Goal: Task Accomplishment & Management: Manage account settings

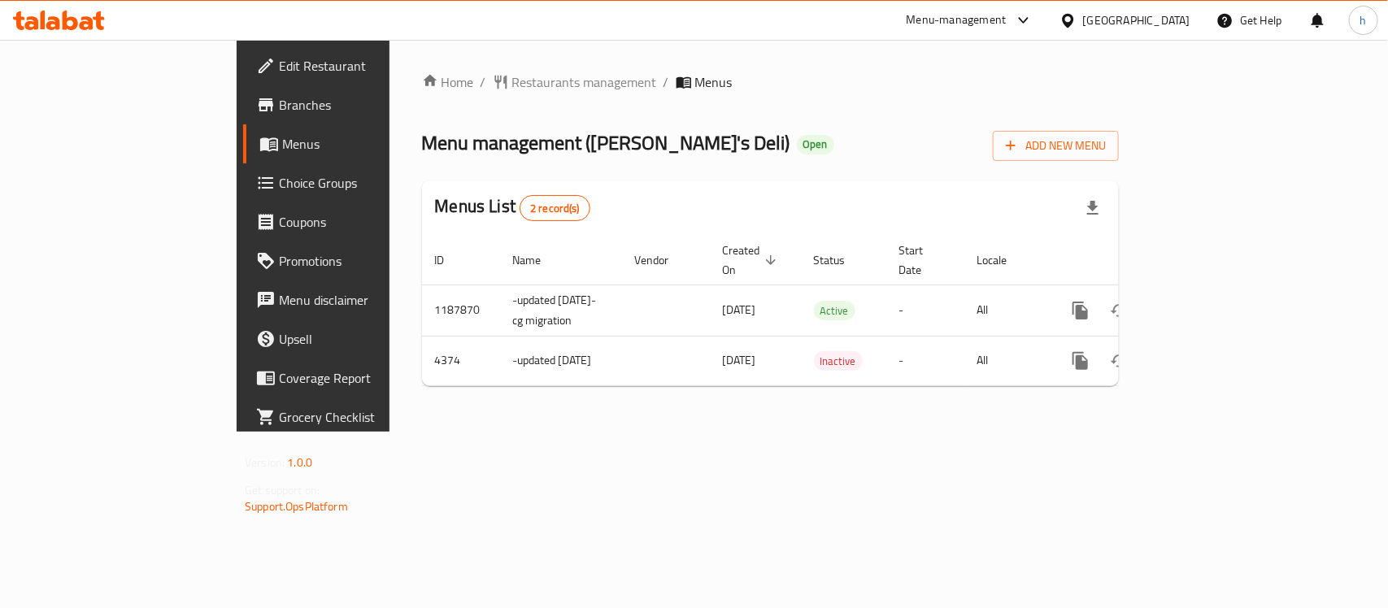
click at [1165, 23] on div "[GEOGRAPHIC_DATA]" at bounding box center [1136, 20] width 107 height 18
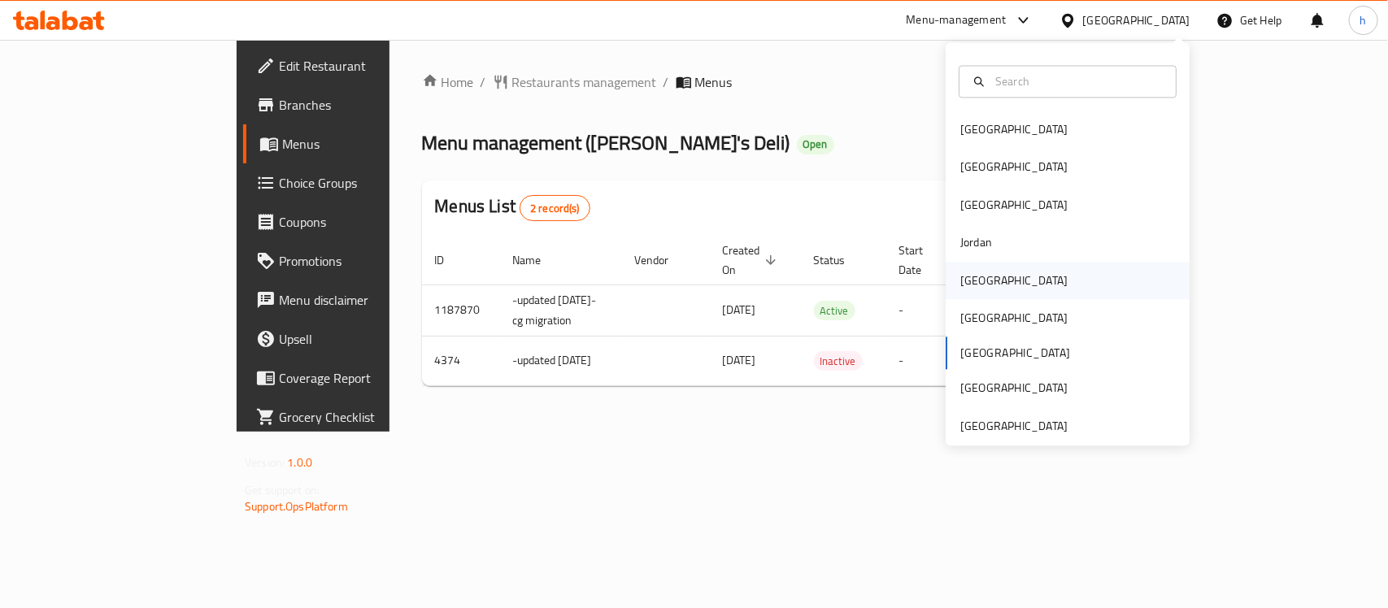
click at [973, 285] on div "[GEOGRAPHIC_DATA]" at bounding box center [1013, 281] width 107 height 18
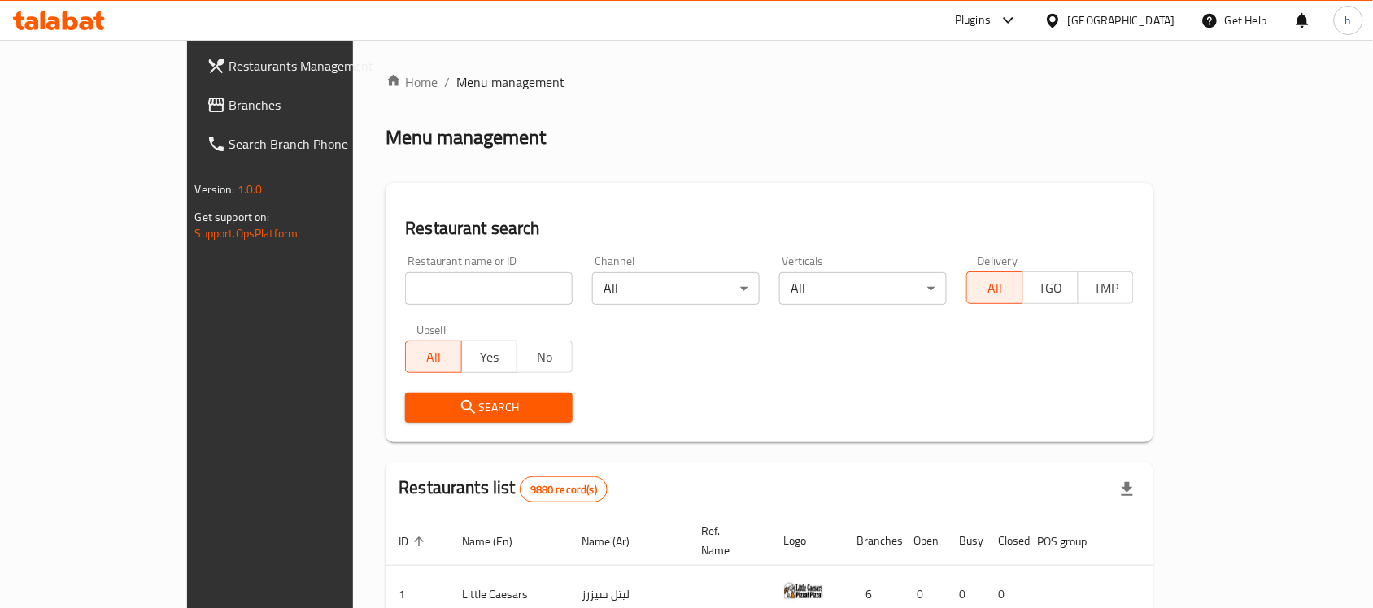
click at [229, 95] on span "Branches" at bounding box center [316, 105] width 174 height 20
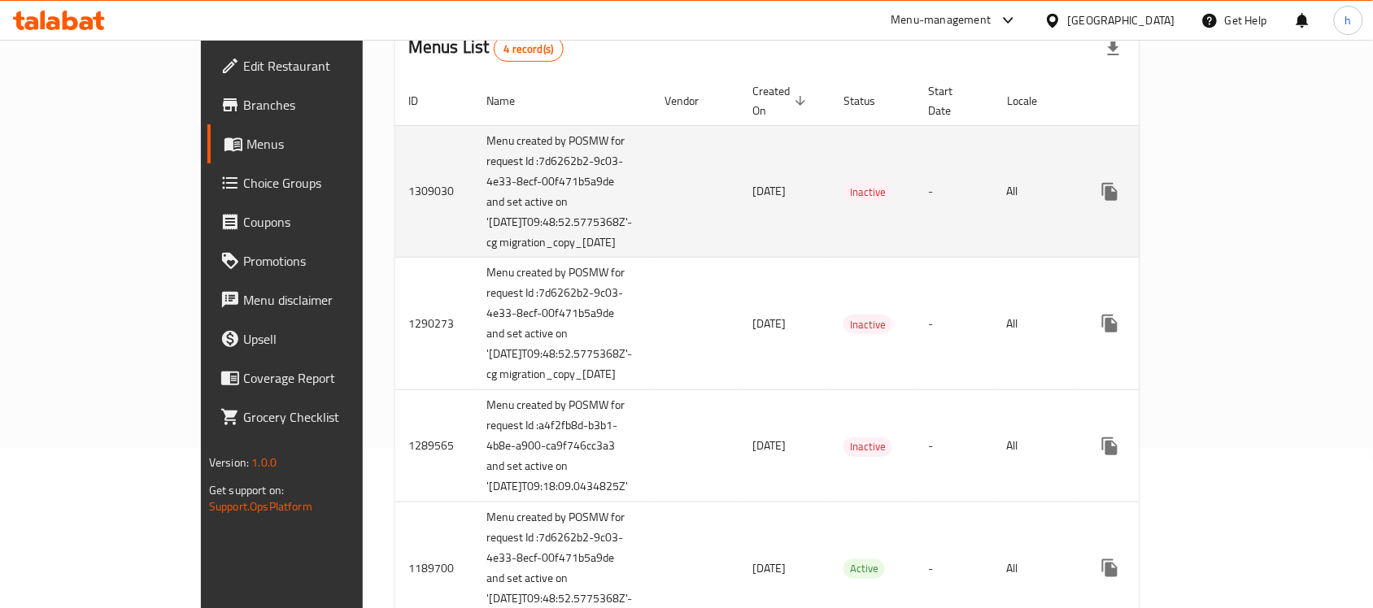
scroll to position [12, 0]
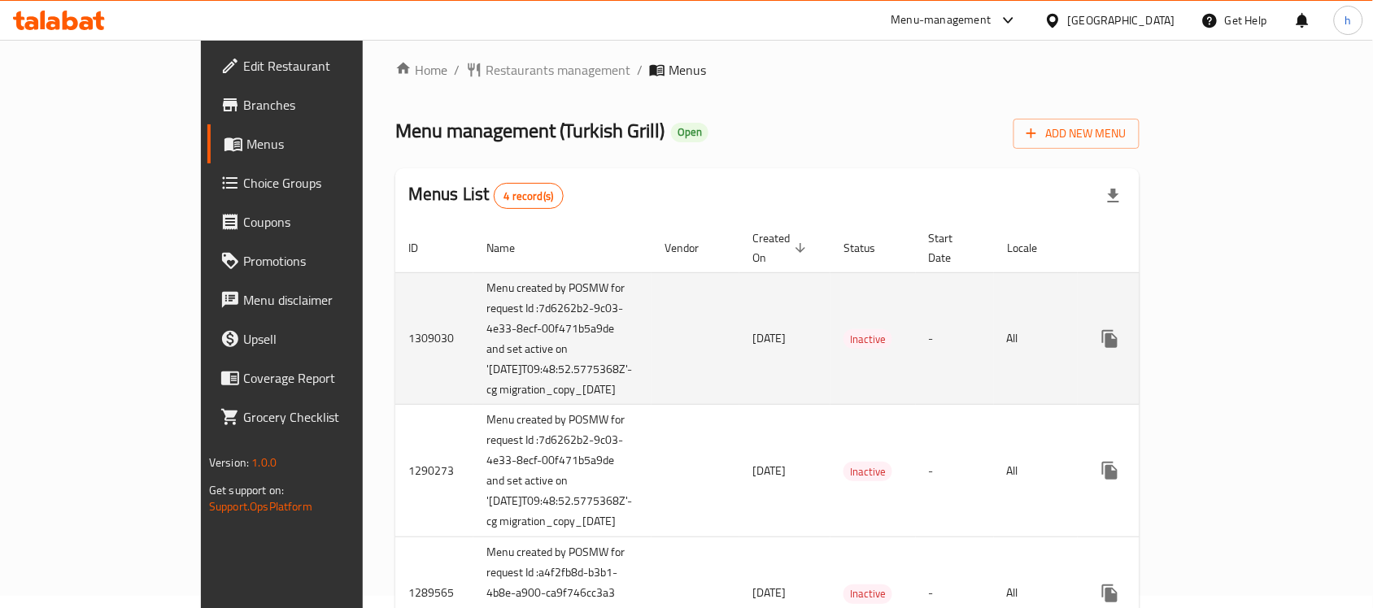
click at [651, 272] on td "enhanced table" at bounding box center [695, 338] width 88 height 133
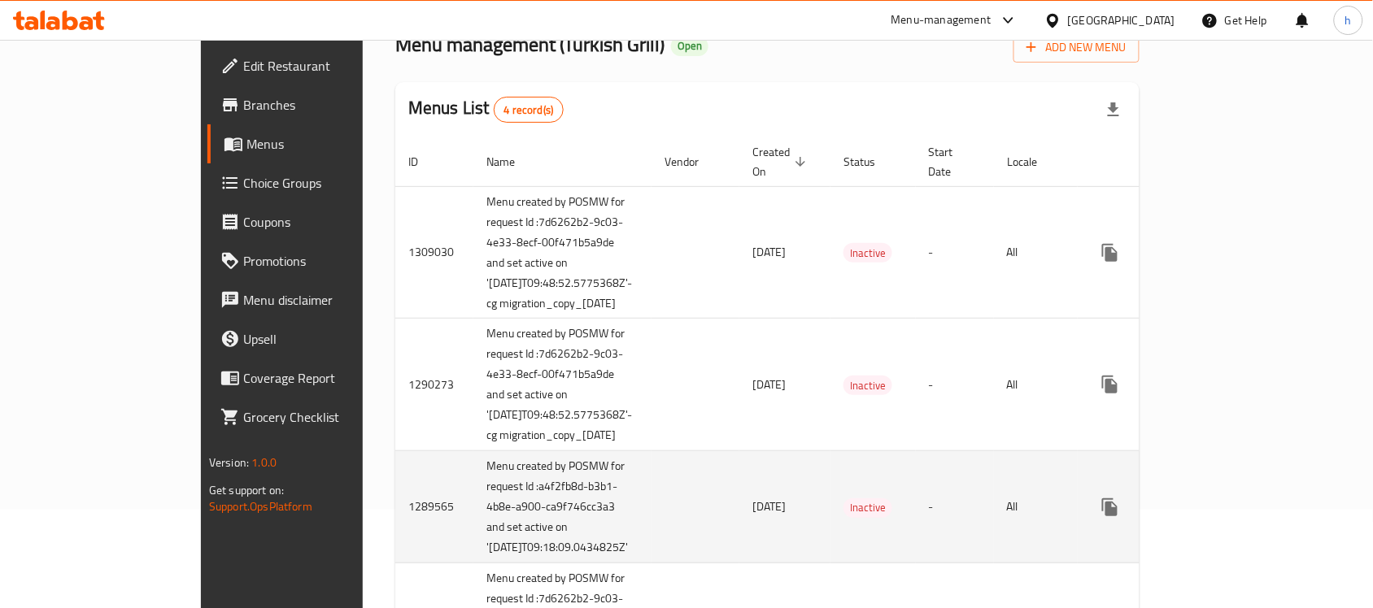
scroll to position [216, 0]
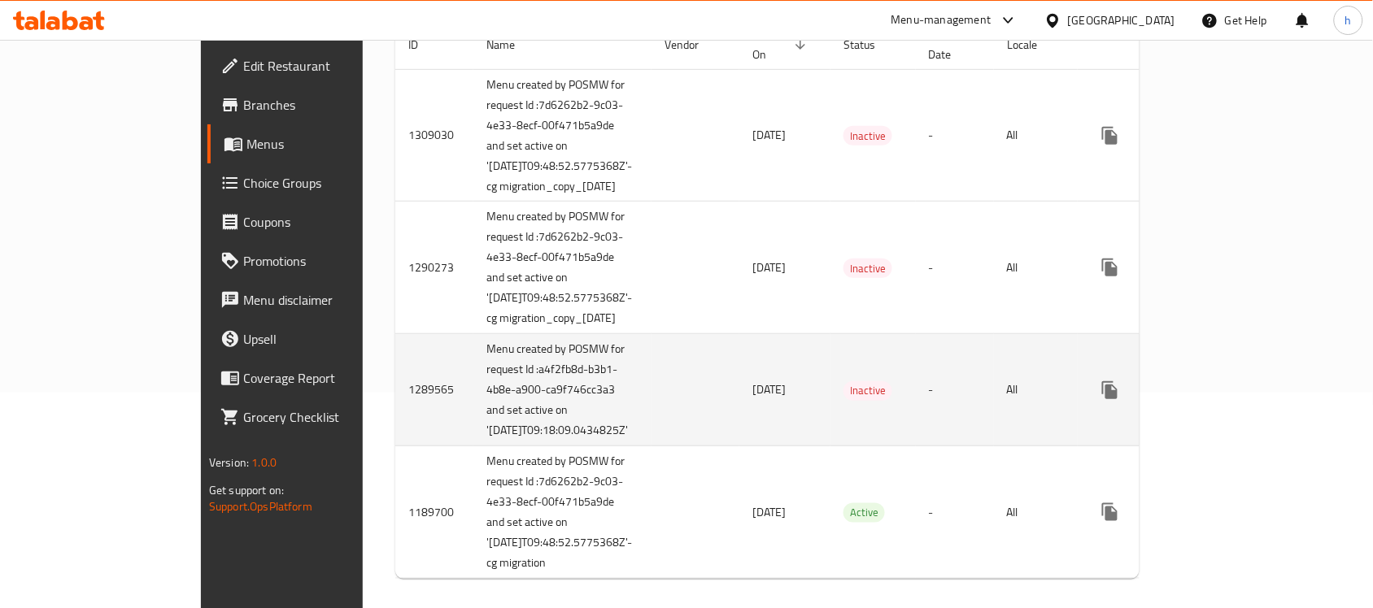
click at [651, 420] on td "enhanced table" at bounding box center [695, 390] width 88 height 112
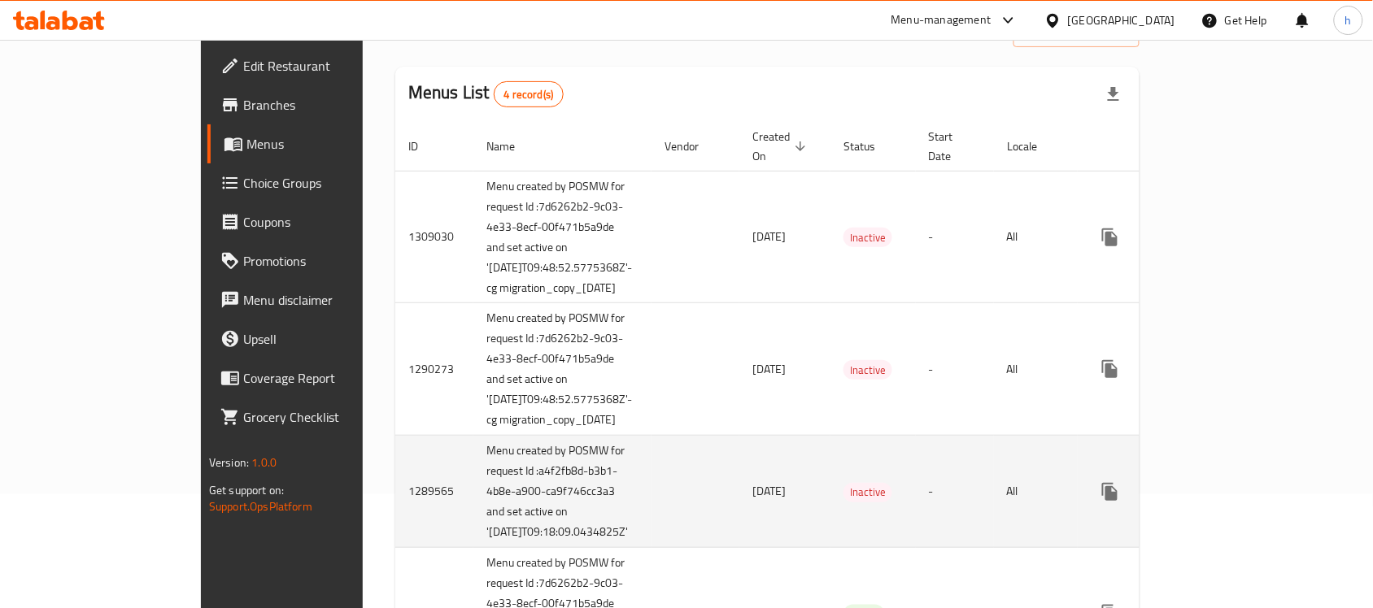
scroll to position [0, 0]
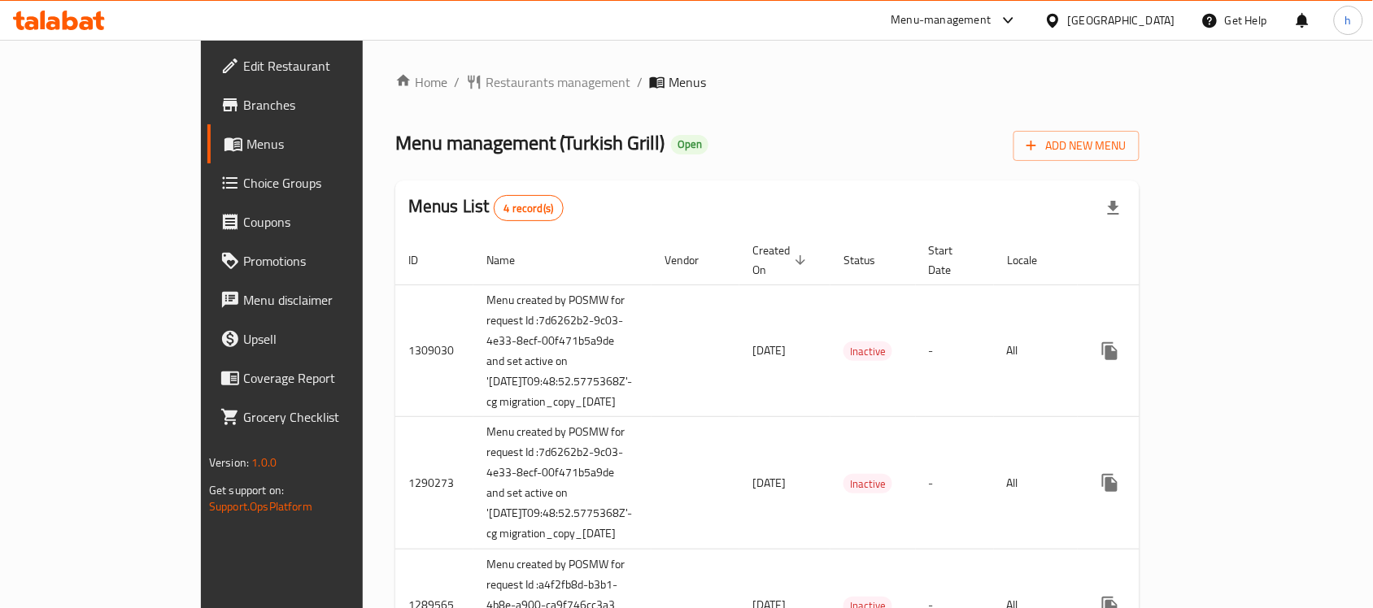
click at [243, 56] on span "Edit Restaurant" at bounding box center [330, 66] width 174 height 20
click at [486, 87] on span "Restaurants management" at bounding box center [558, 82] width 145 height 20
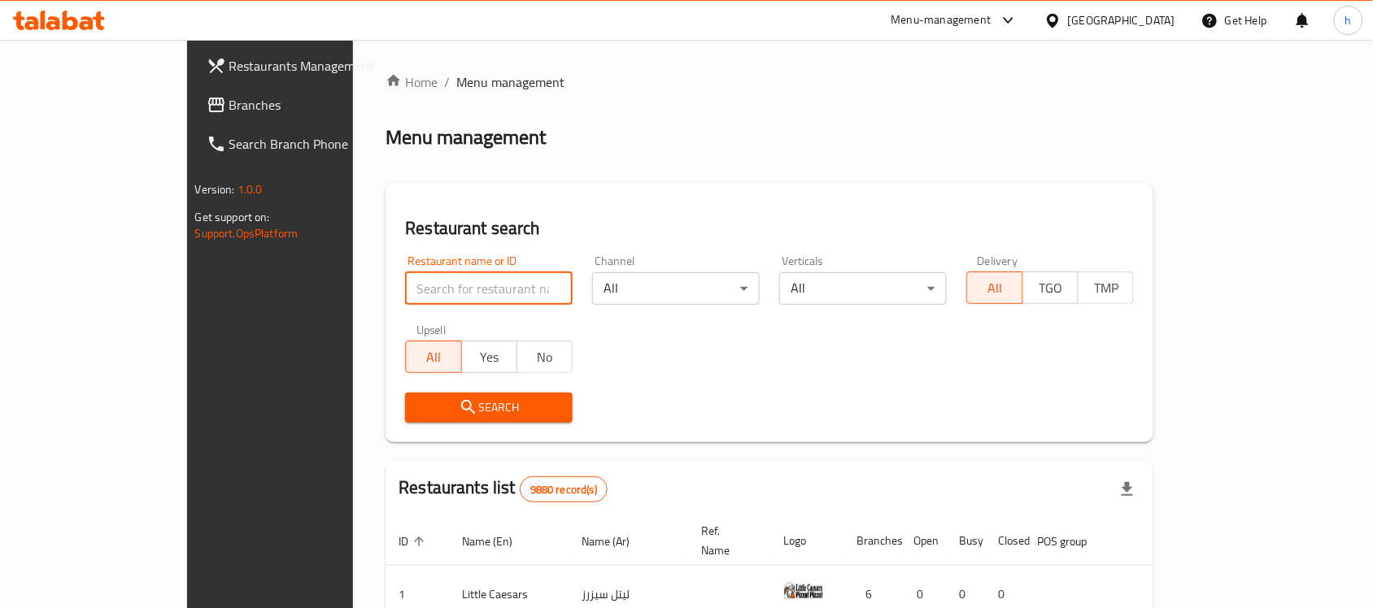
click at [405, 281] on input "search" at bounding box center [489, 288] width 168 height 33
paste input "172"
type input "172"
click at [418, 413] on span "Search" at bounding box center [489, 408] width 142 height 20
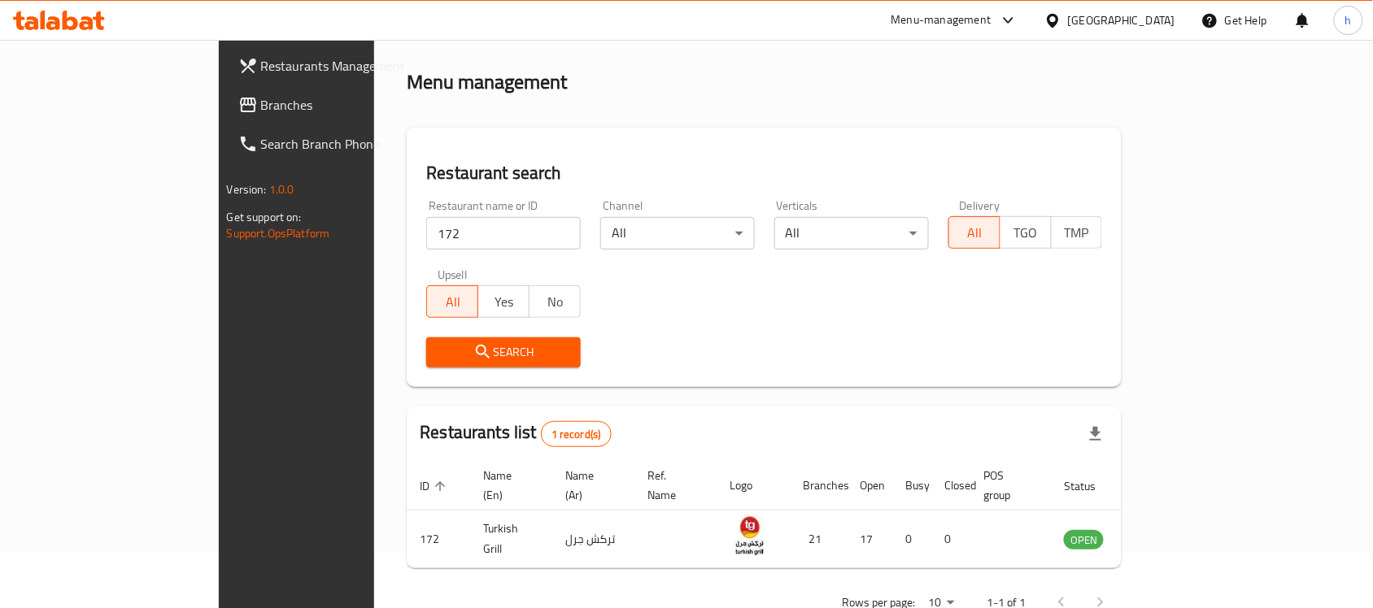
scroll to position [85, 0]
